Goal: Task Accomplishment & Management: Use online tool/utility

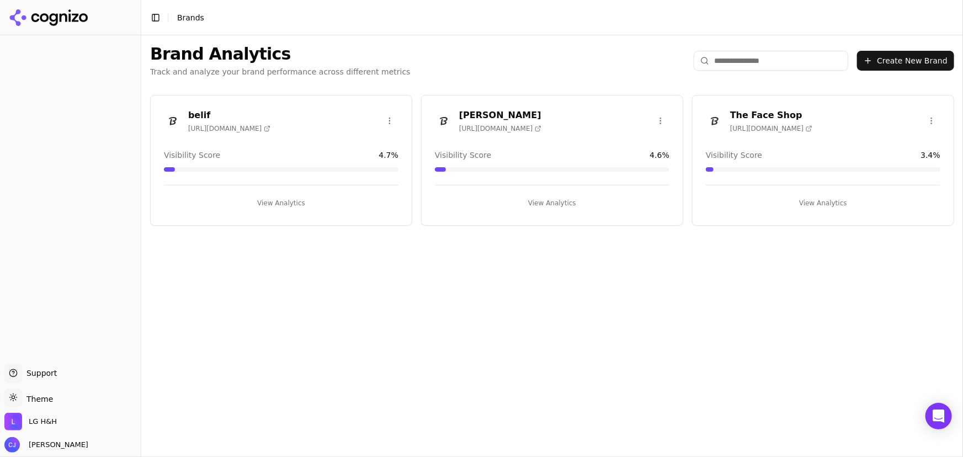
click at [304, 124] on div "belif [URL][DOMAIN_NAME]" at bounding box center [281, 121] width 235 height 24
click at [296, 200] on button "View Analytics" at bounding box center [281, 203] width 235 height 18
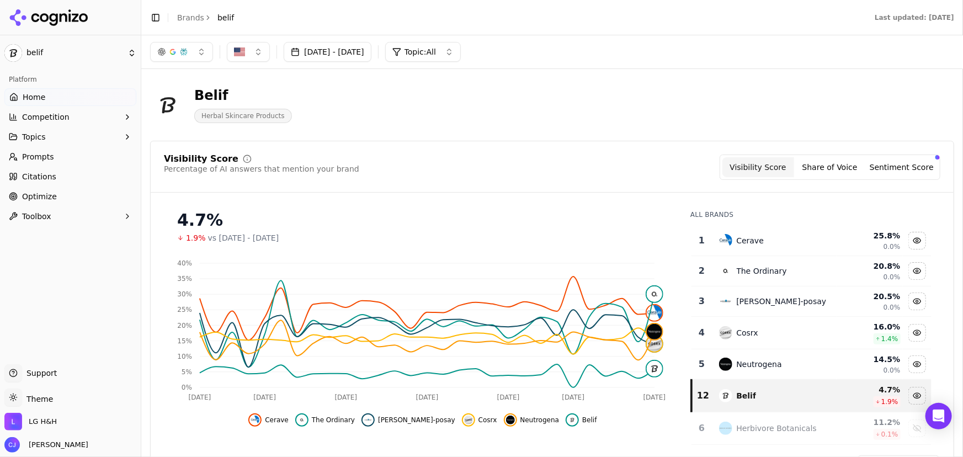
click at [97, 196] on link "Optimize" at bounding box center [70, 197] width 132 height 18
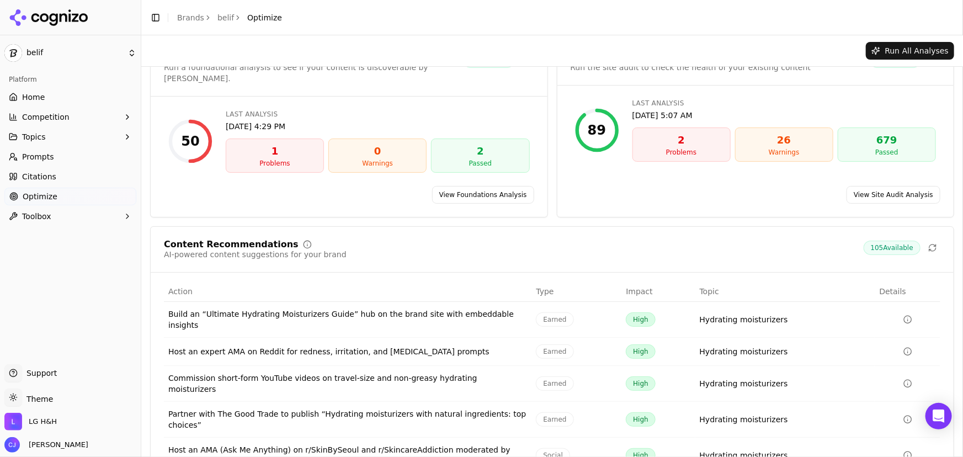
scroll to position [75, 0]
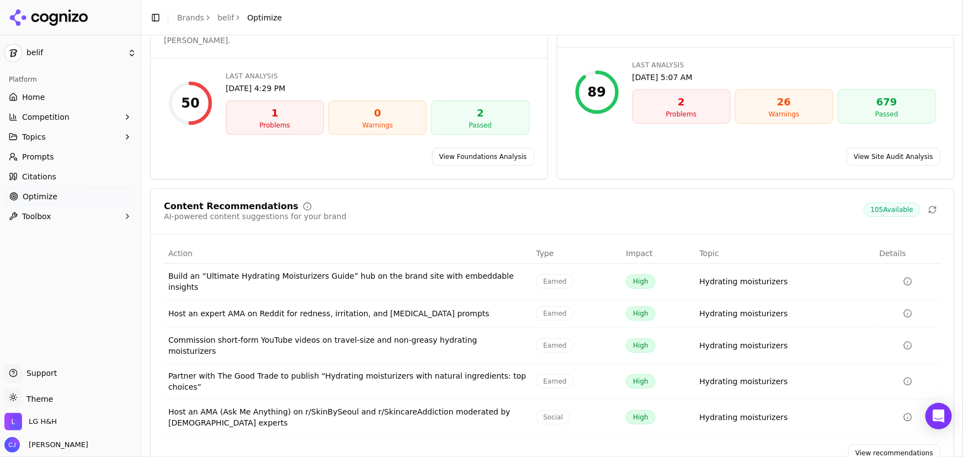
click at [587, 395] on link "View recommendations" at bounding box center [894, 453] width 92 height 18
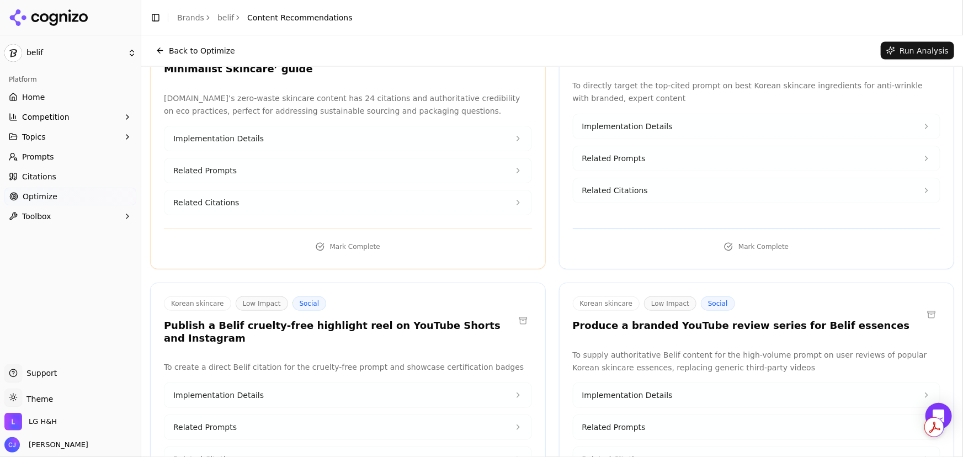
scroll to position [13724, 0]
